Goal: Register for event/course

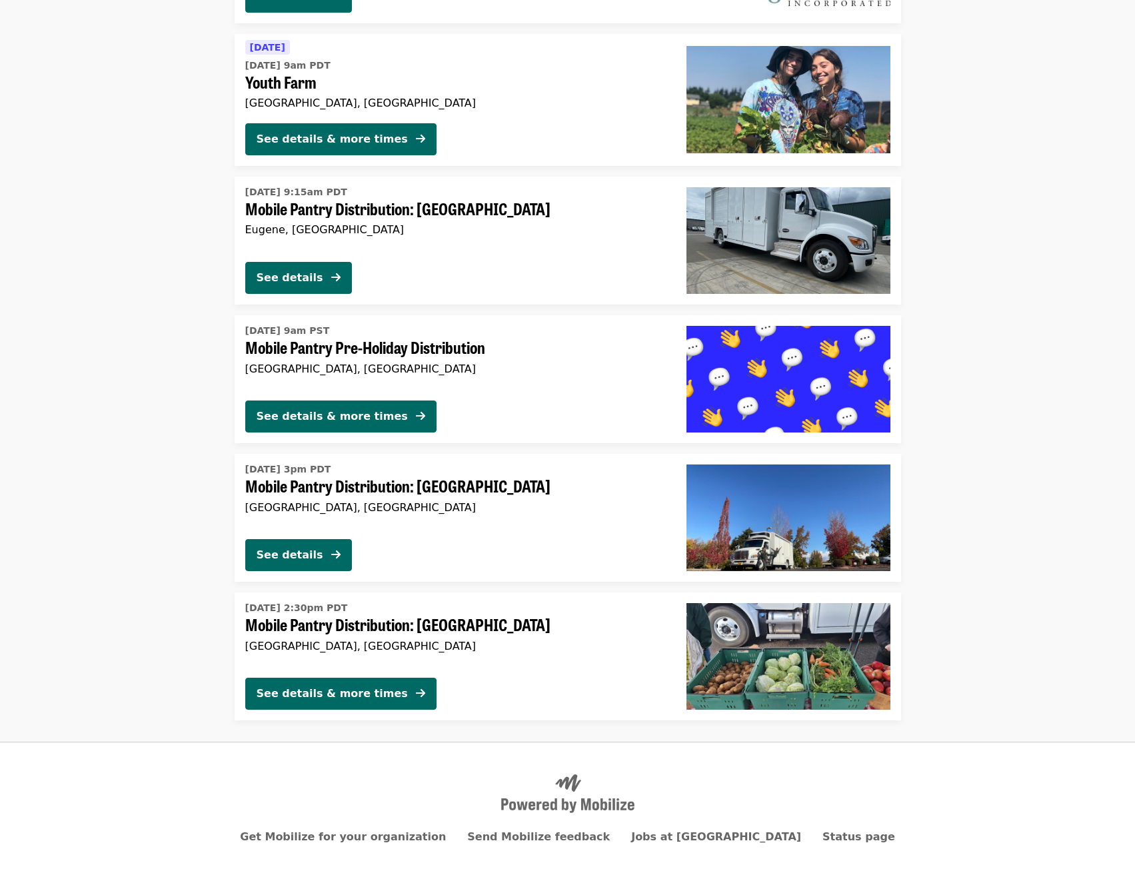
scroll to position [2732, 0]
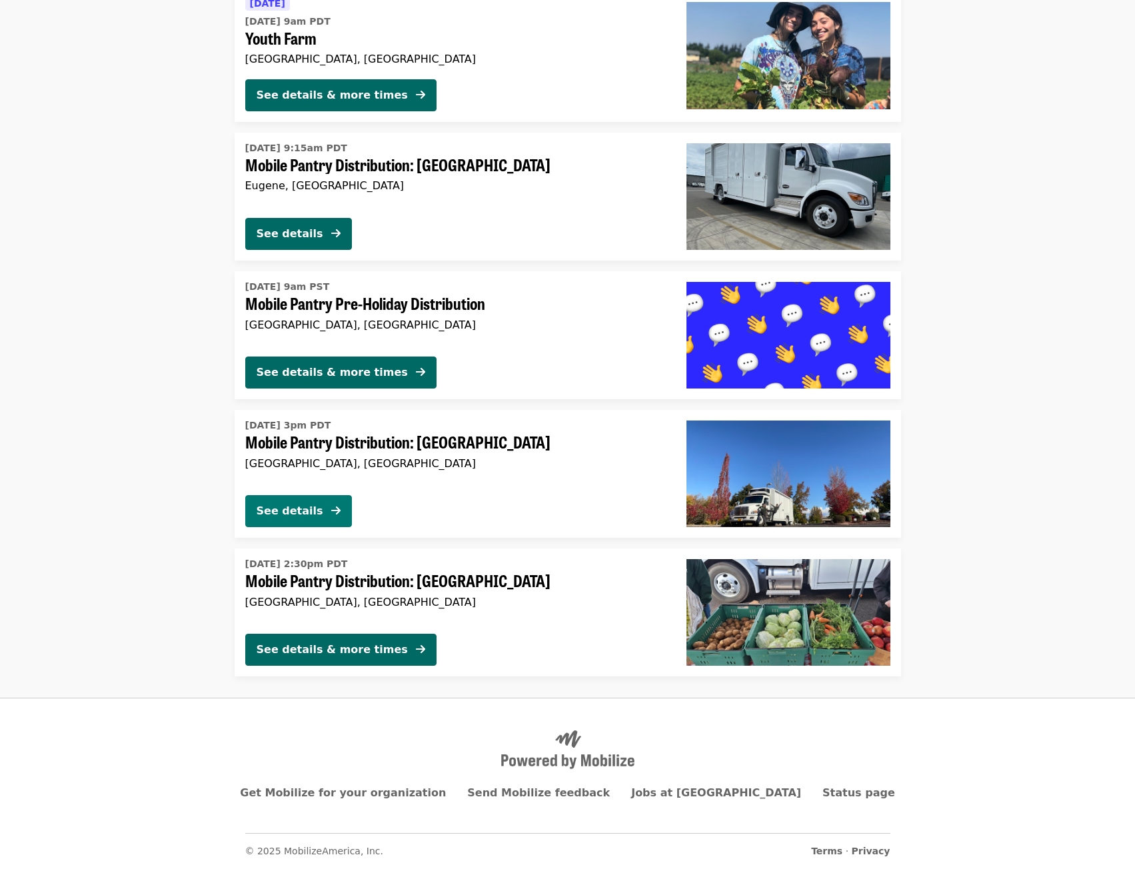
click at [282, 512] on div "See details" at bounding box center [290, 511] width 67 height 16
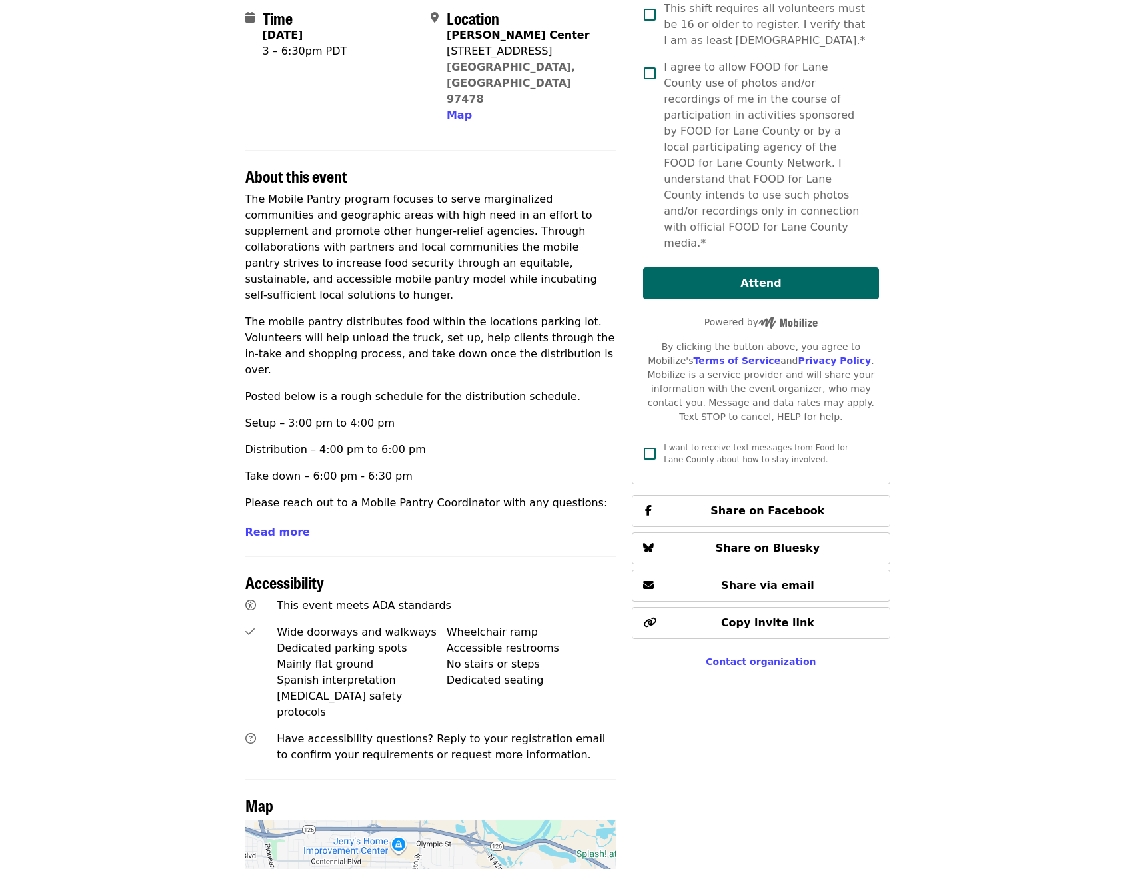
scroll to position [333, 0]
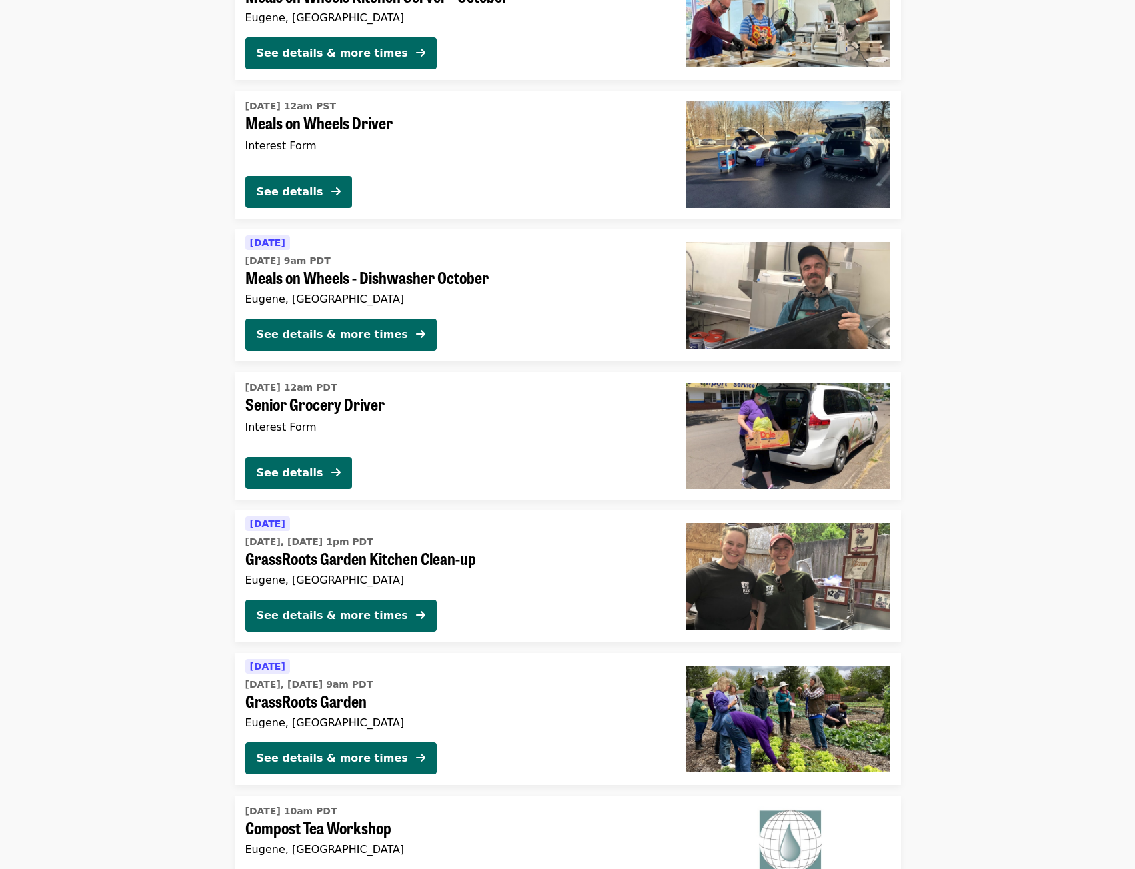
scroll to position [1799, 0]
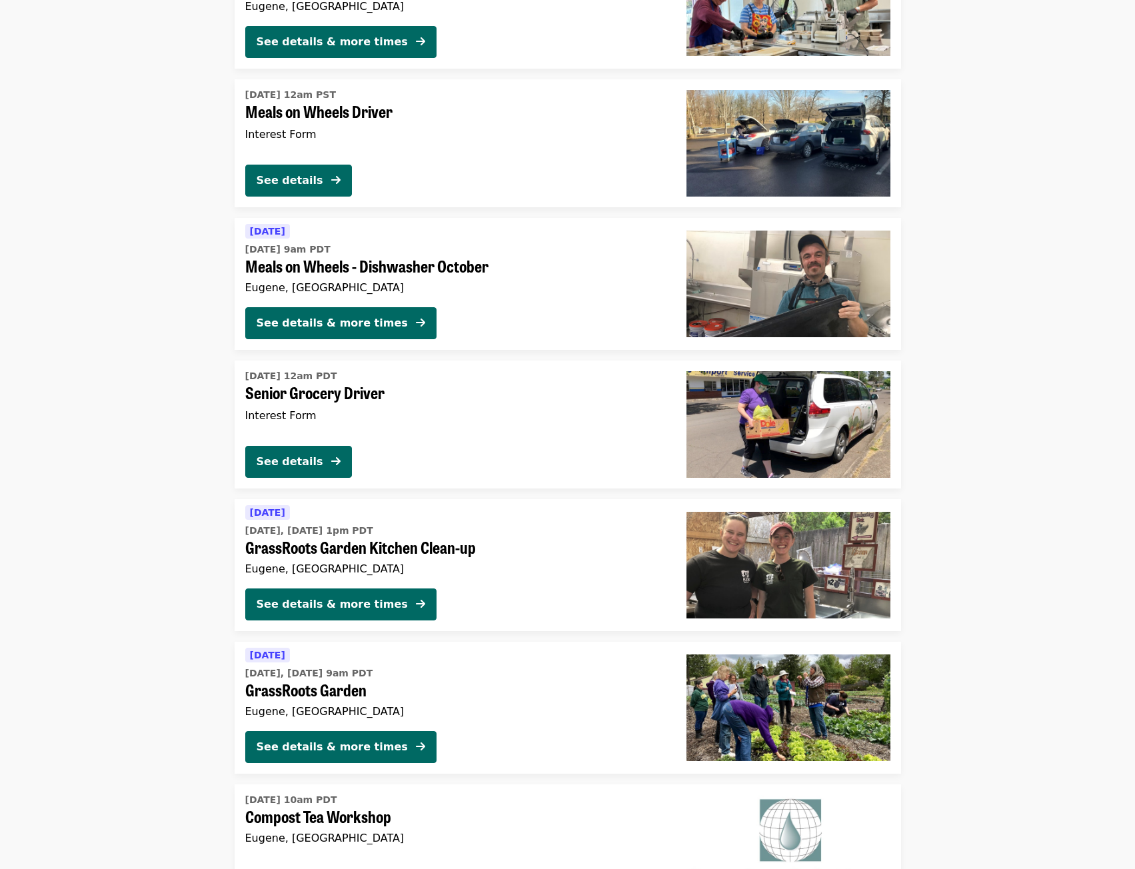
click at [360, 547] on span "GrassRoots Garden Kitchen Clean-up" at bounding box center [455, 547] width 420 height 19
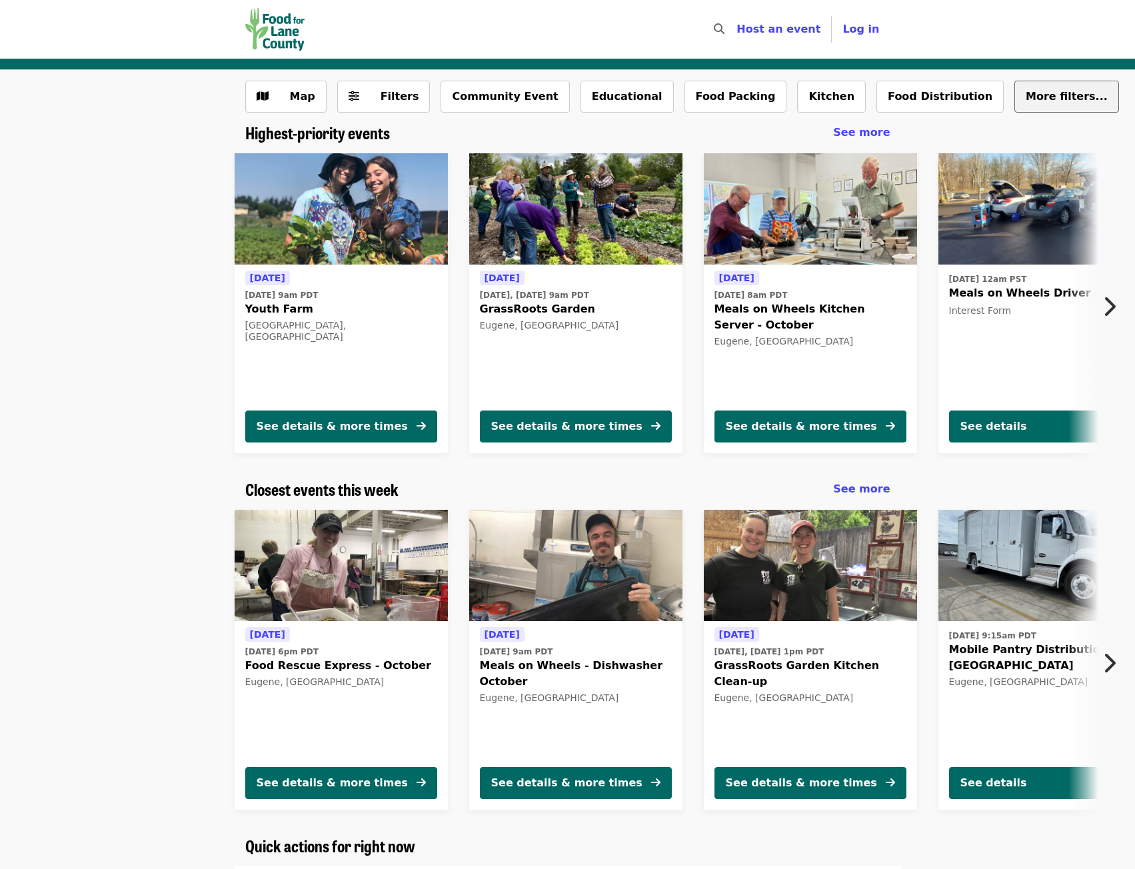
click at [1025, 100] on span "More filters..." at bounding box center [1066, 96] width 82 height 13
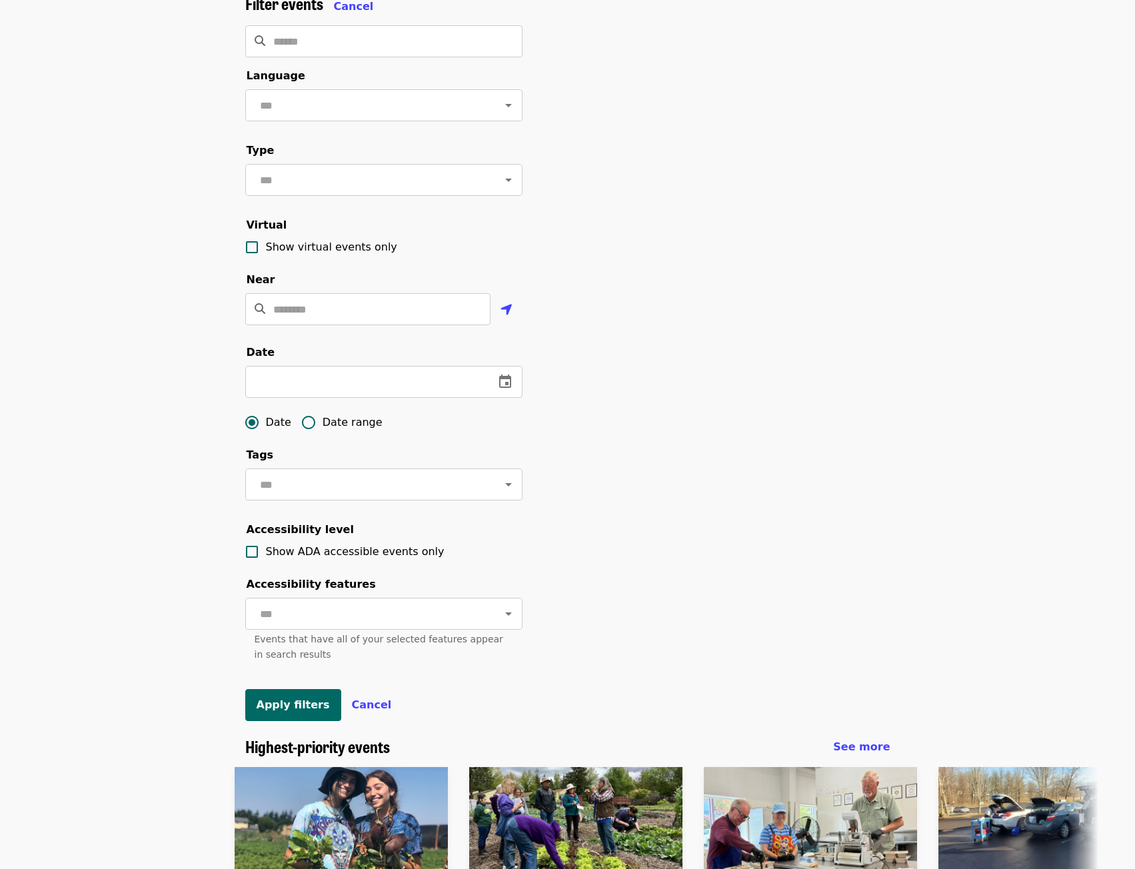
scroll to position [67, 0]
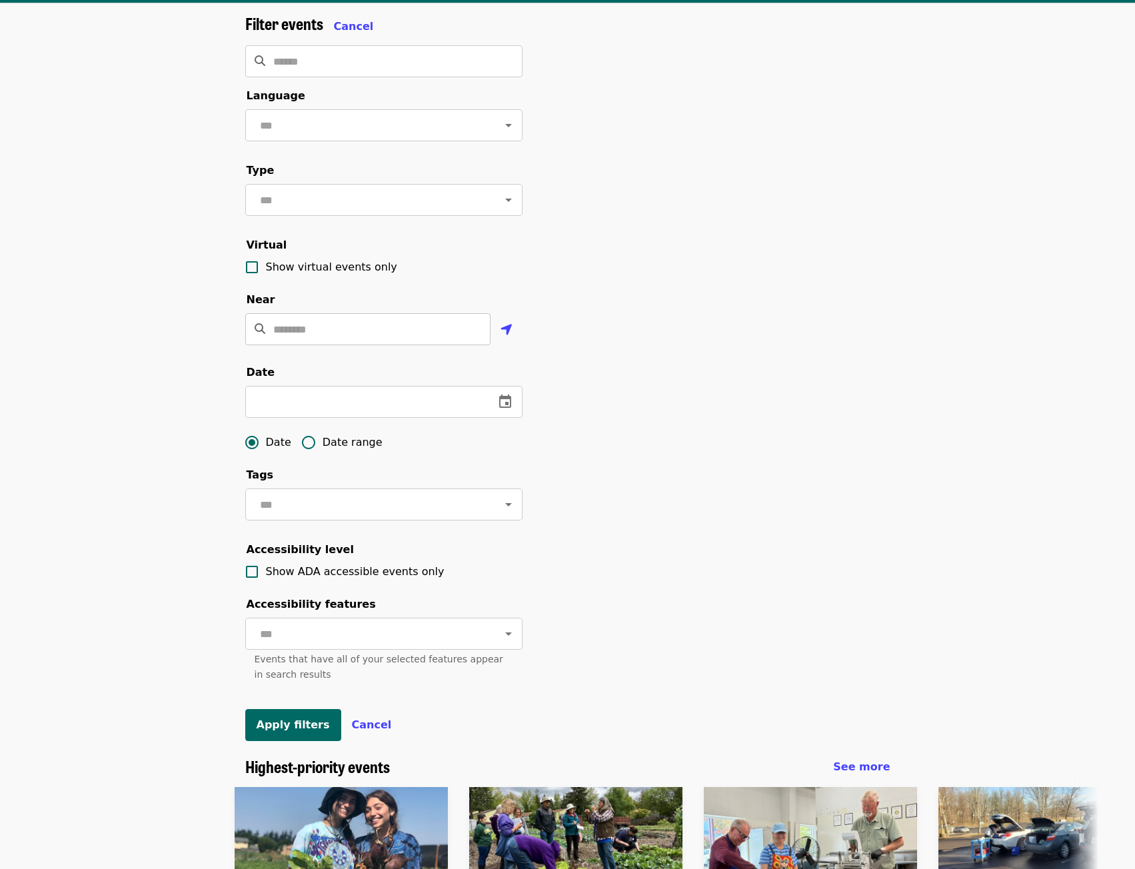
click at [394, 345] on input "Location" at bounding box center [381, 329] width 217 height 32
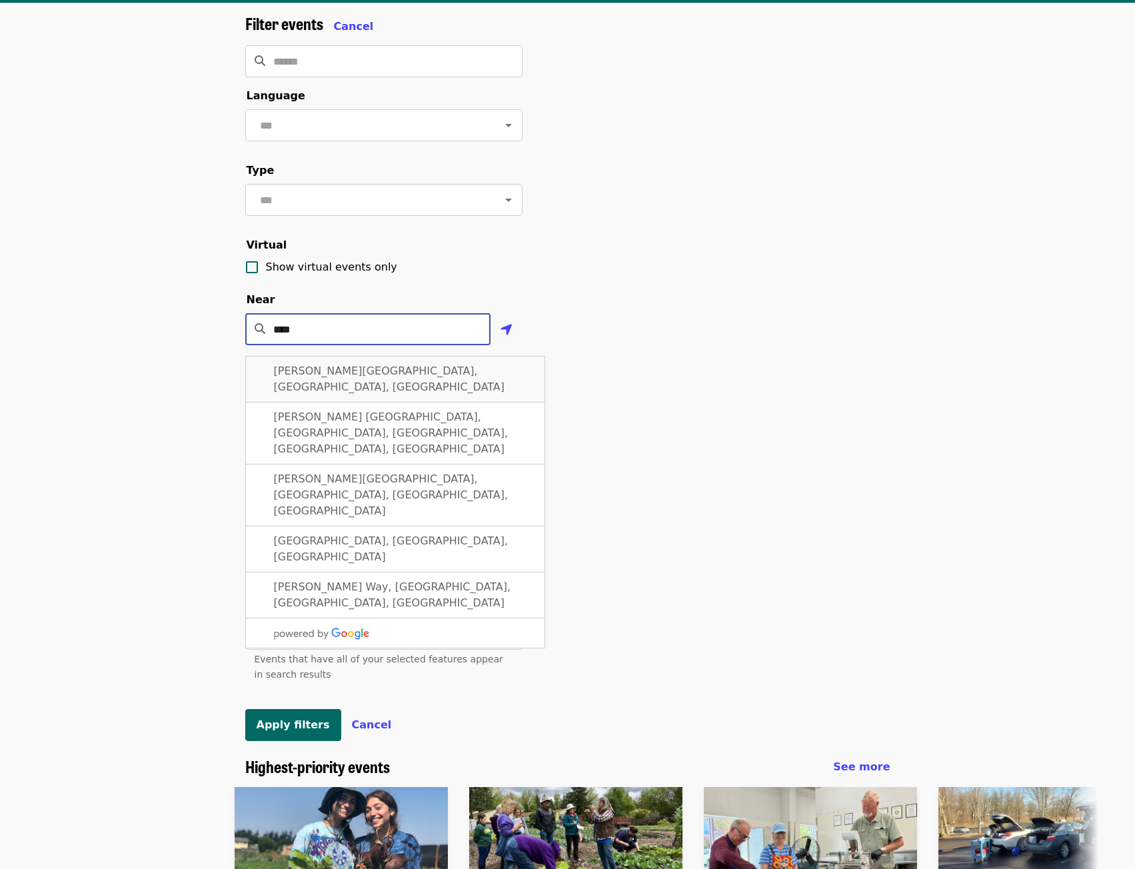
click at [388, 386] on span "[PERSON_NAME][GEOGRAPHIC_DATA], [GEOGRAPHIC_DATA], [GEOGRAPHIC_DATA]" at bounding box center [389, 378] width 231 height 29
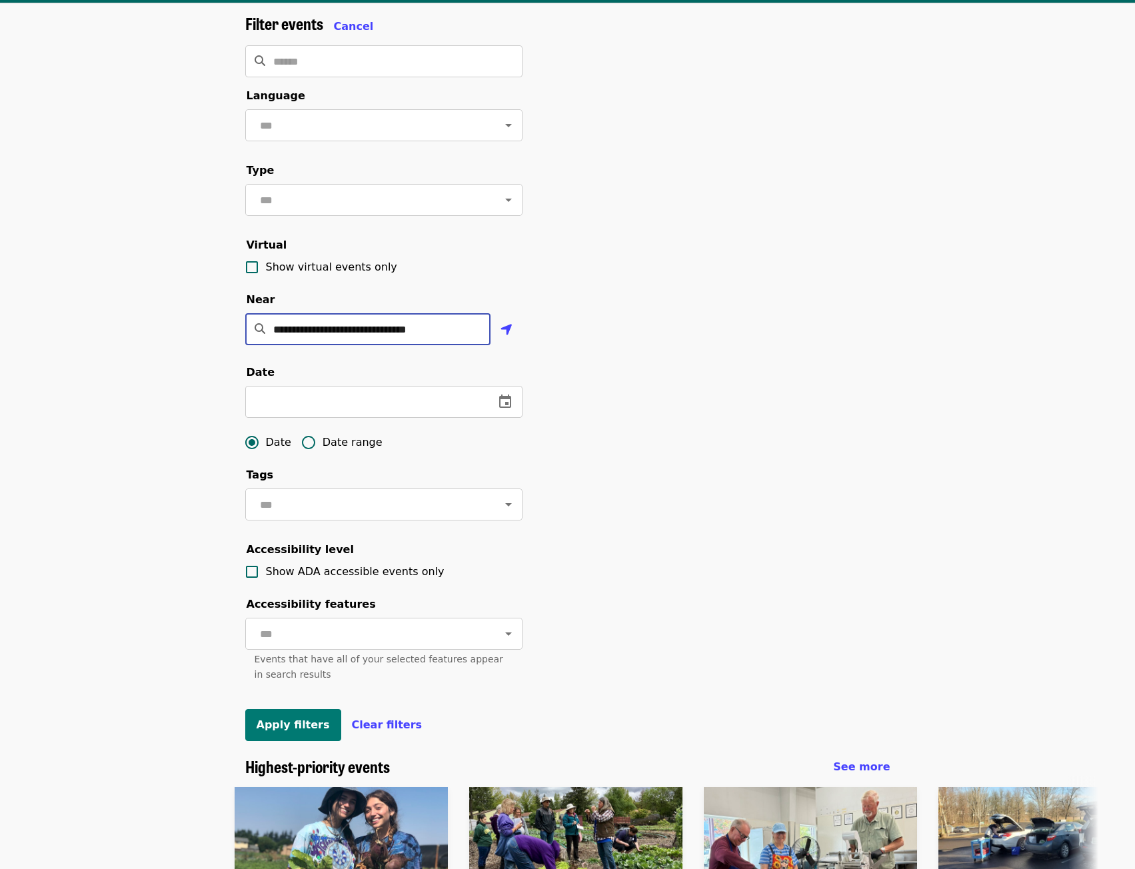
type input "**********"
click at [291, 731] on span "Apply filters" at bounding box center [293, 724] width 73 height 13
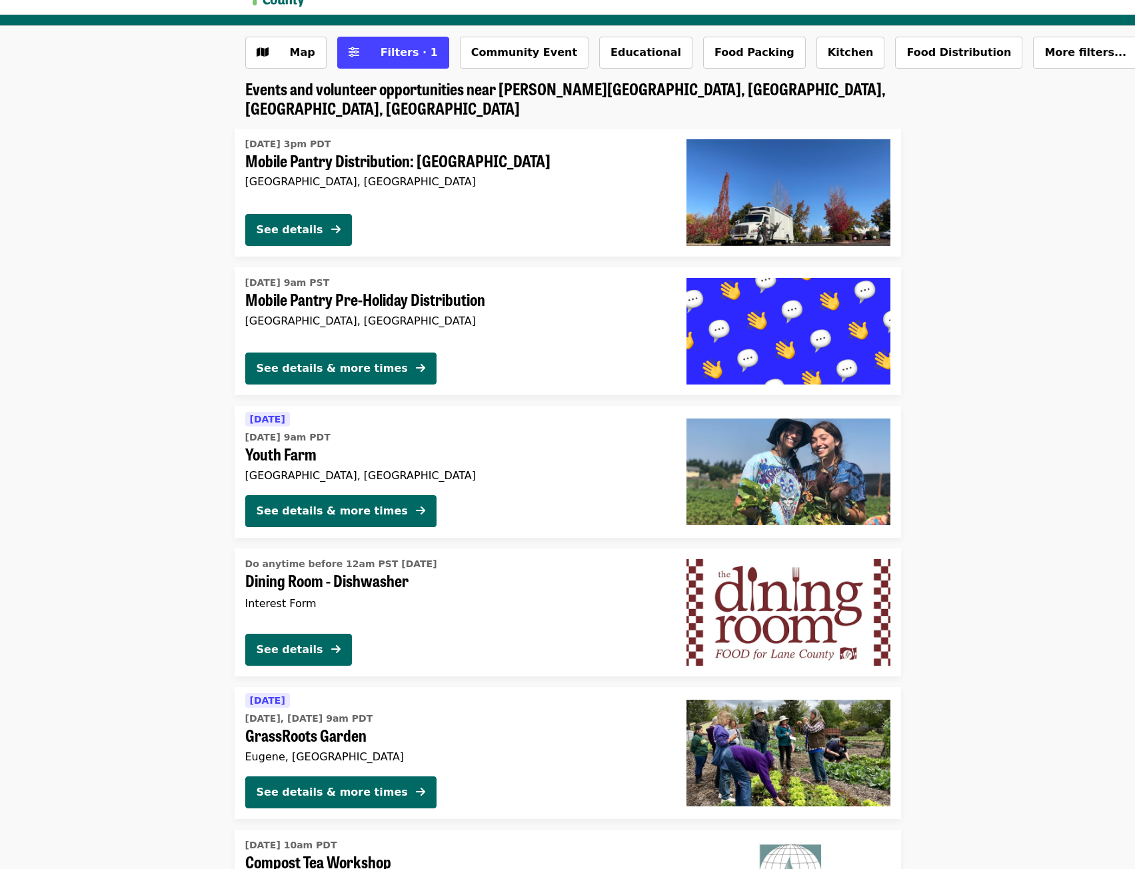
scroll to position [67, 0]
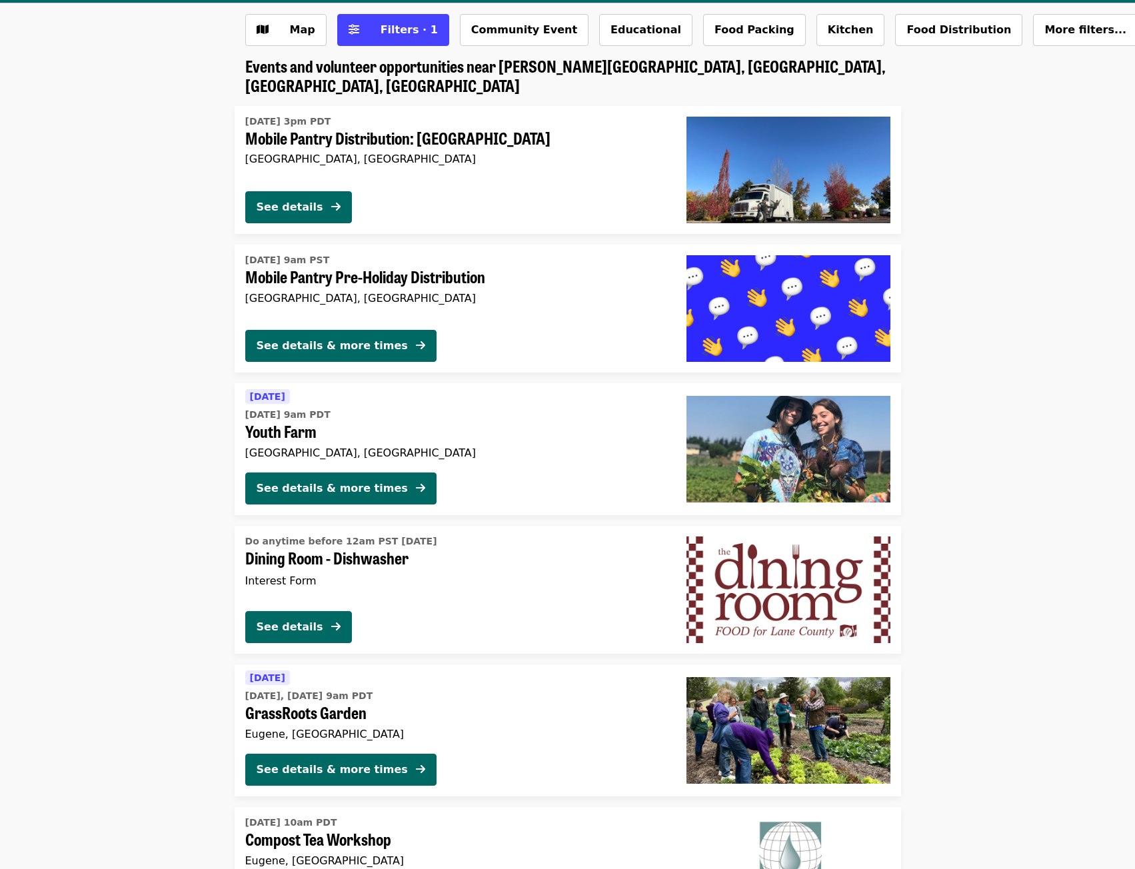
click at [332, 422] on span "Youth Farm" at bounding box center [455, 431] width 420 height 19
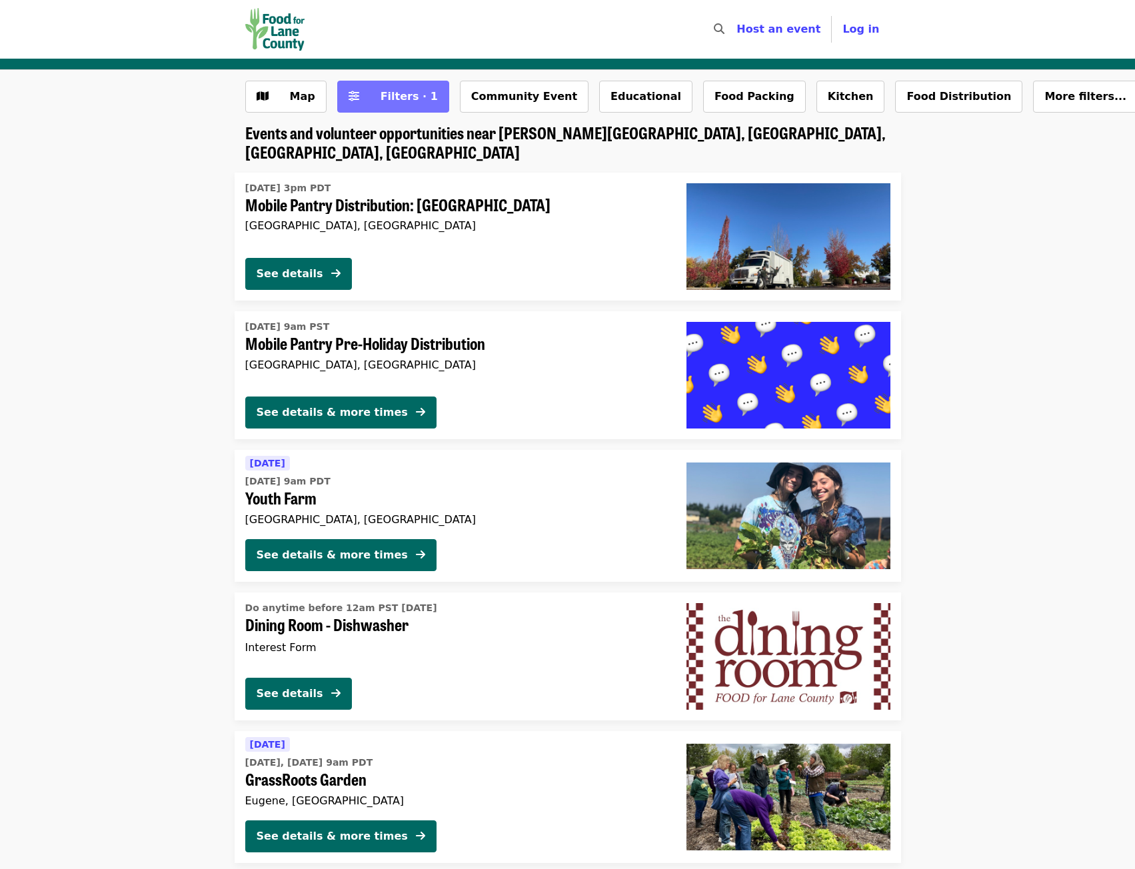
click at [394, 90] on span "Filters · 1" at bounding box center [408, 96] width 57 height 13
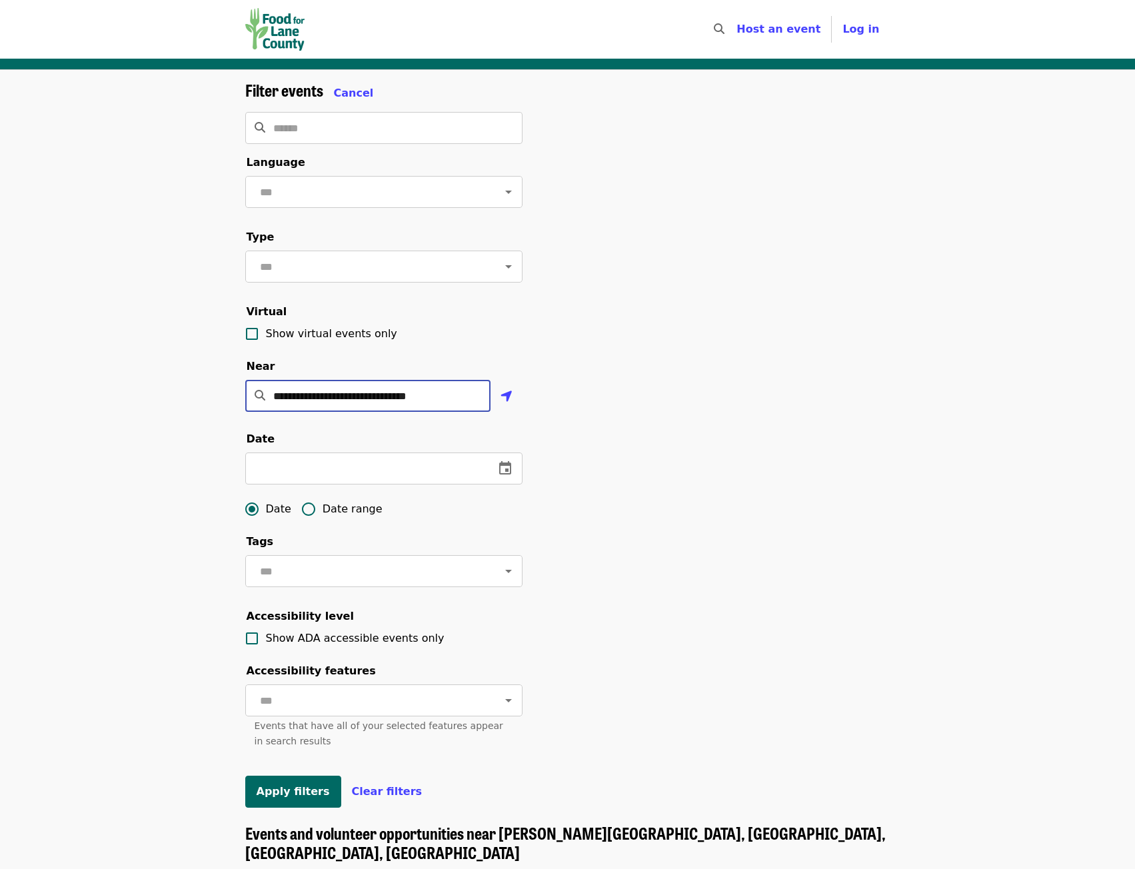
drag, startPoint x: 461, startPoint y: 423, endPoint x: 224, endPoint y: 399, distance: 238.4
click at [224, 399] on div "**********" at bounding box center [567, 447] width 1135 height 754
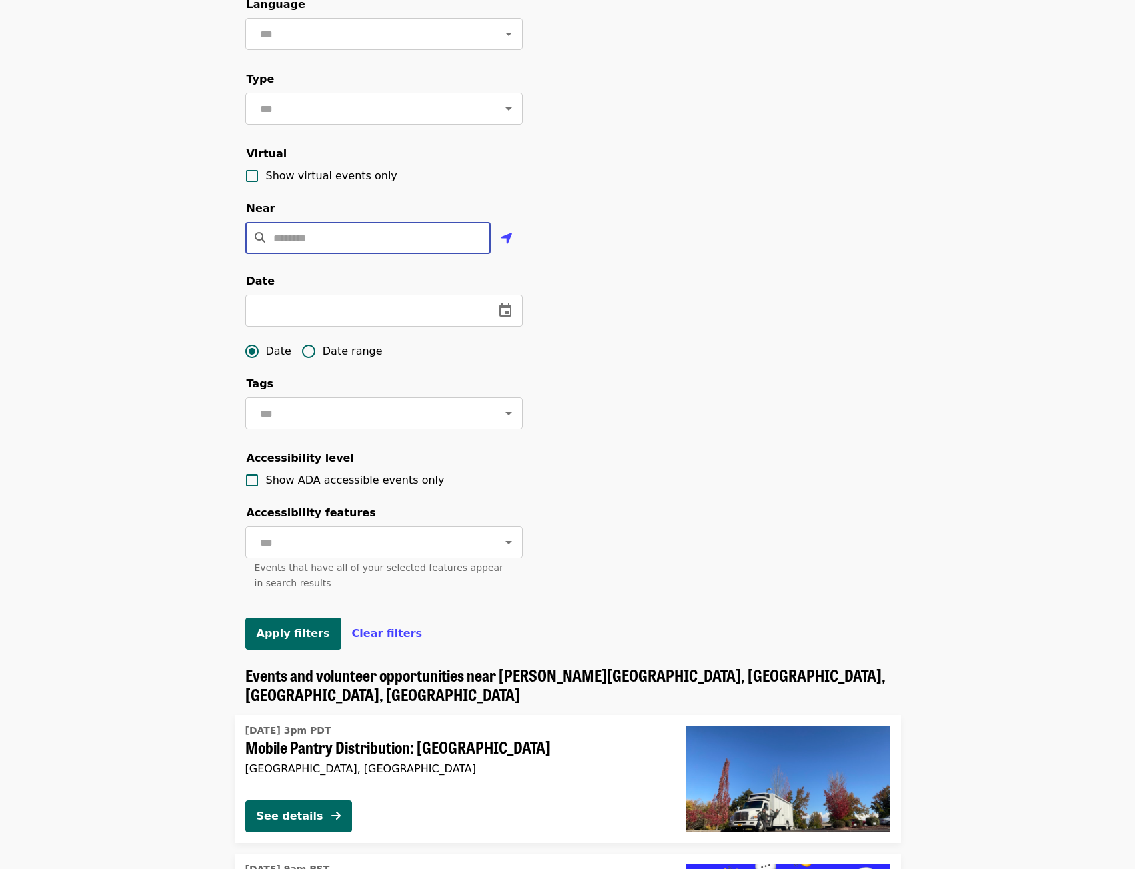
scroll to position [333, 0]
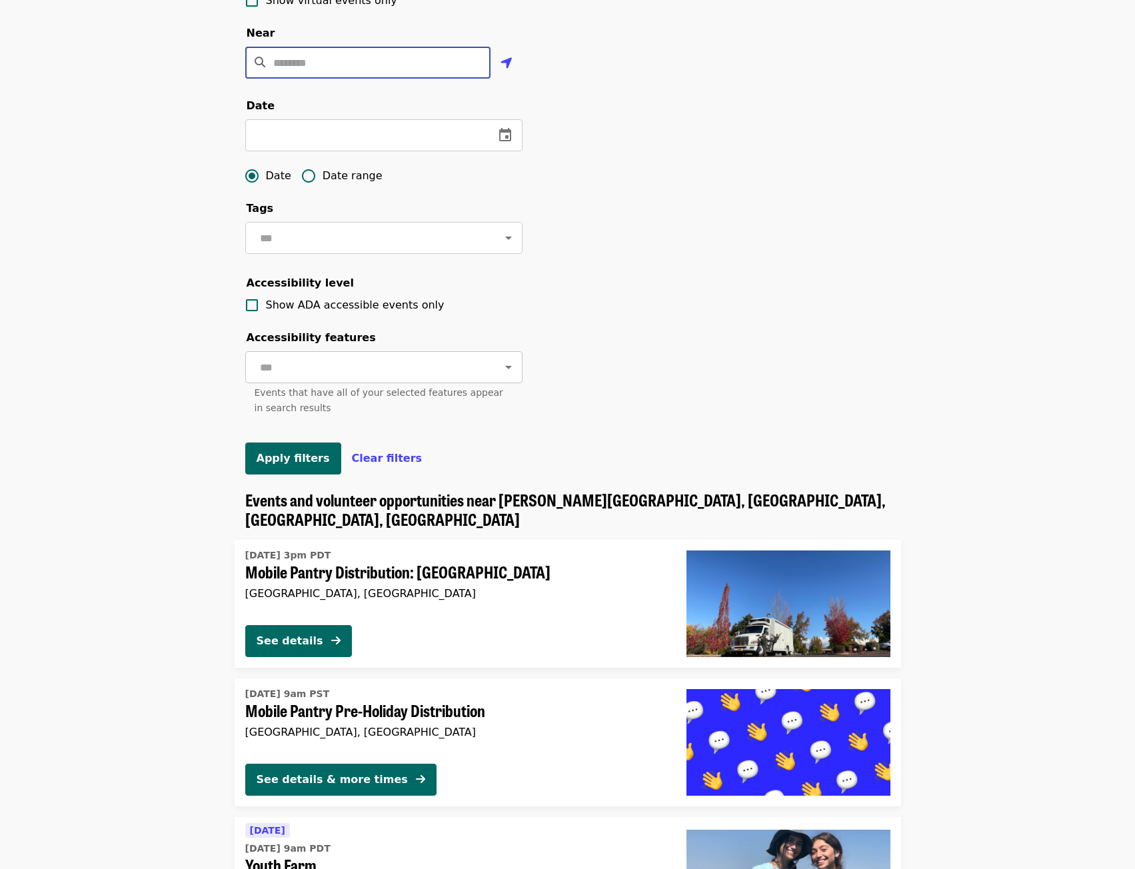
click at [388, 380] on input "text" at bounding box center [367, 366] width 223 height 25
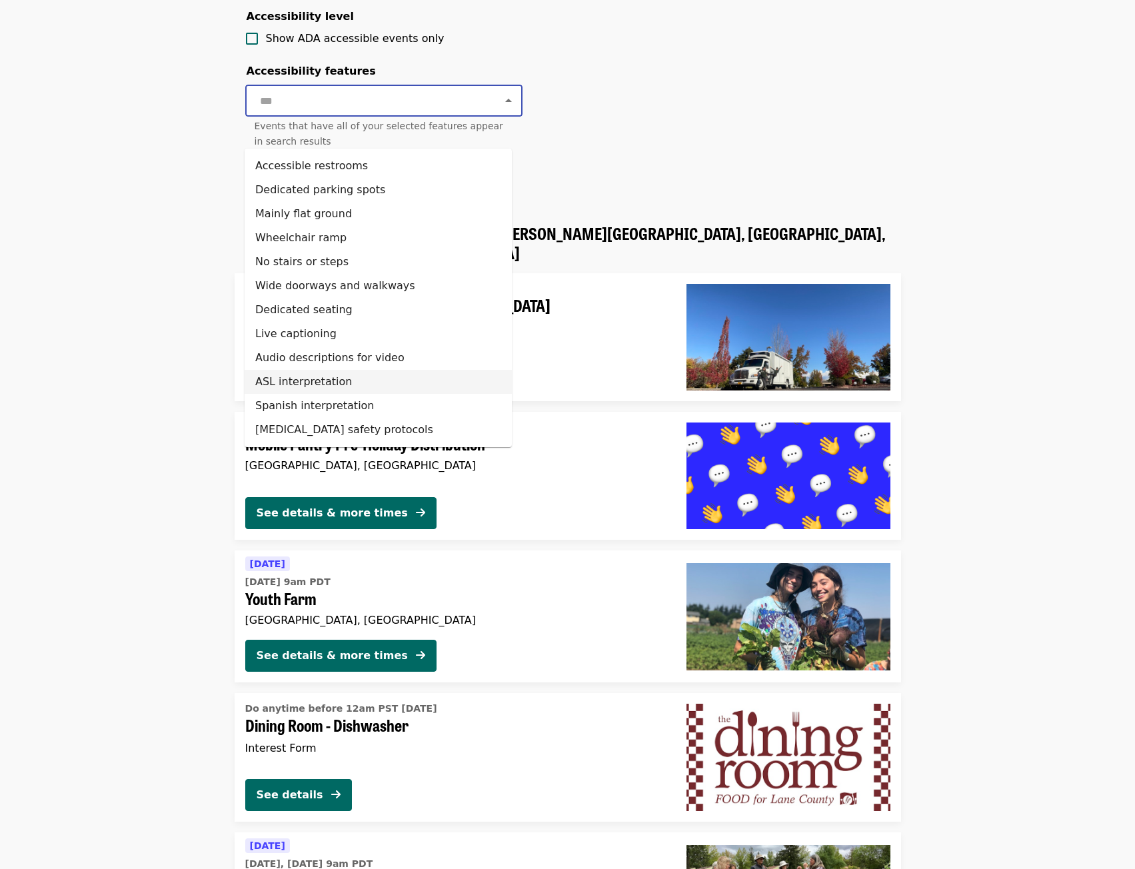
scroll to position [666, 0]
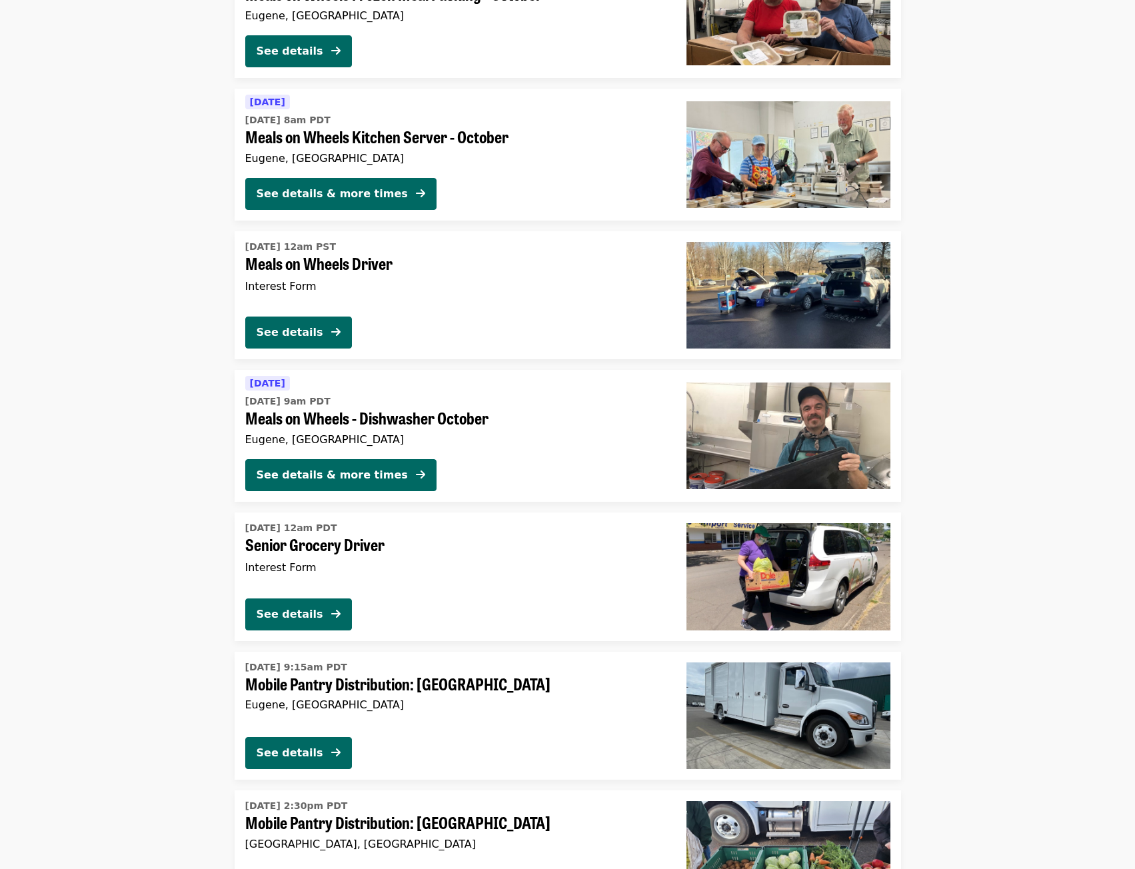
scroll to position [2332, 0]
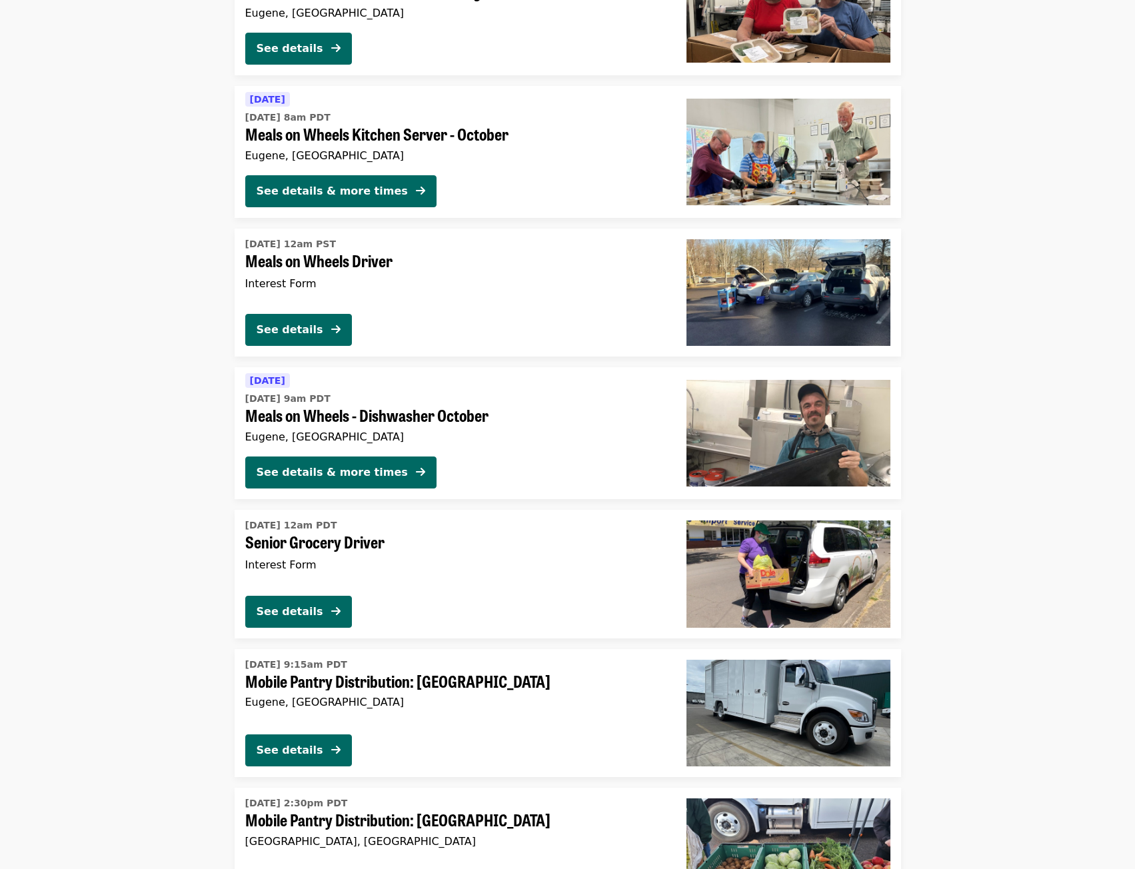
click at [332, 552] on span "Senior Grocery Driver" at bounding box center [455, 541] width 420 height 19
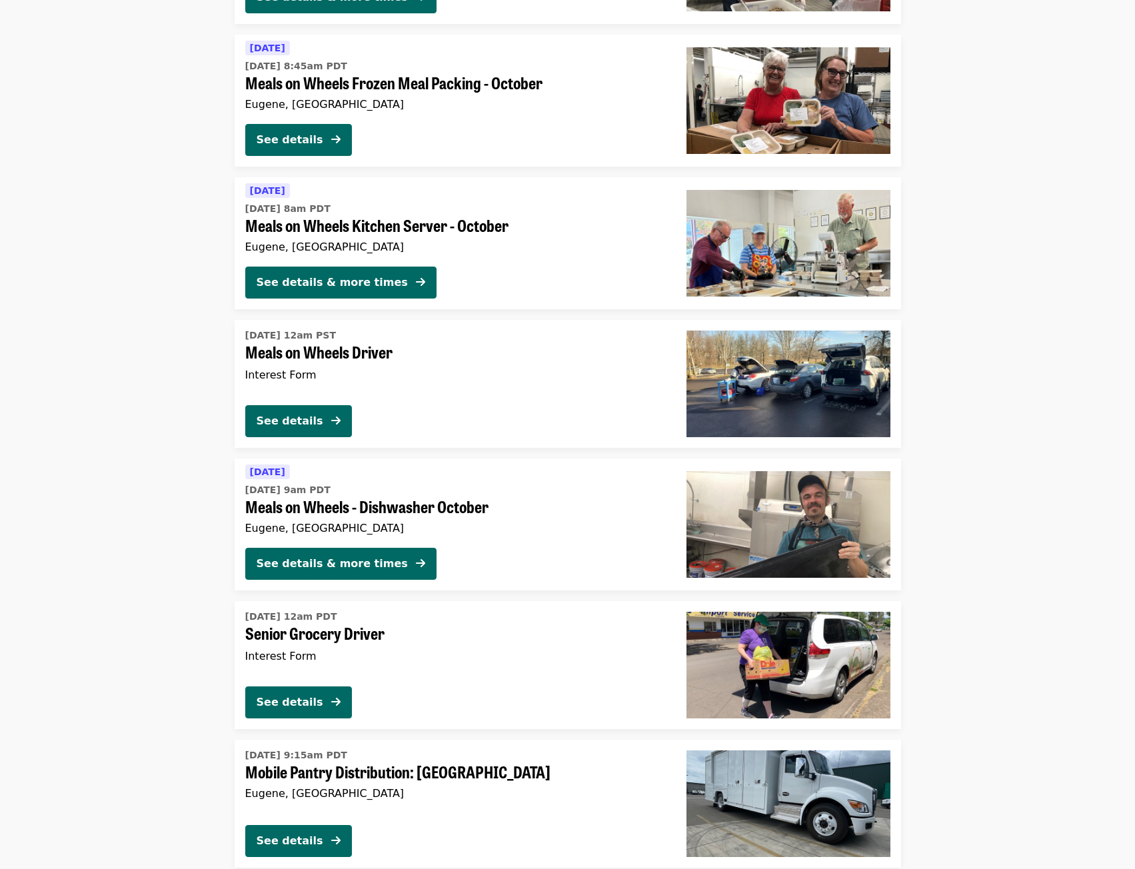
scroll to position [1778, 0]
